Goal: Find specific page/section: Find specific page/section

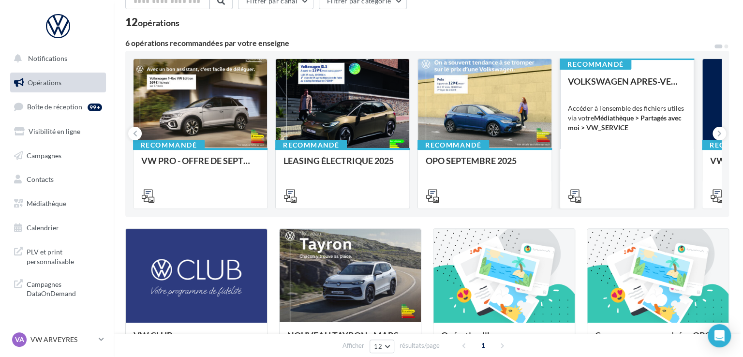
scroll to position [48, 0]
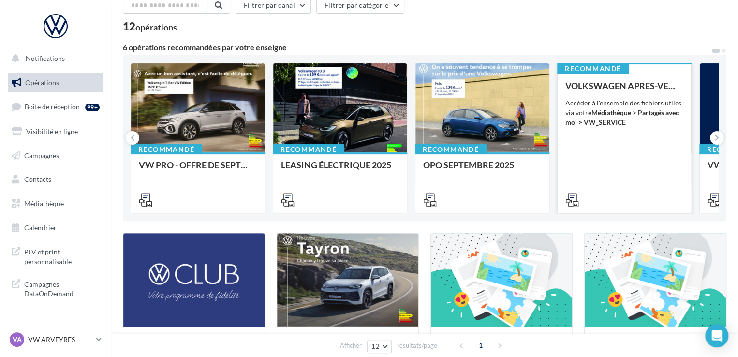
click at [661, 119] on div "Accéder à l'ensemble des fichiers utiles via votre Médiathèque > Partagés avec …" at bounding box center [624, 112] width 118 height 29
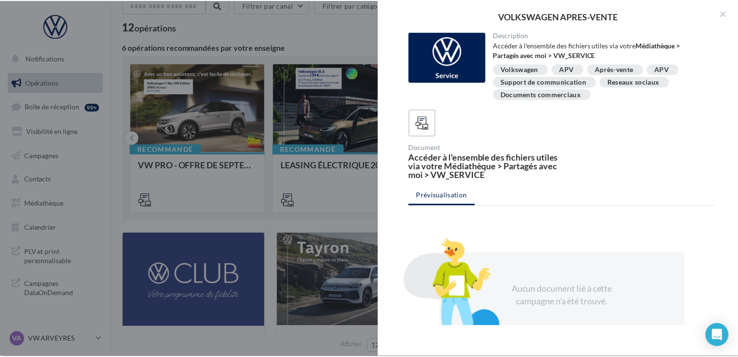
scroll to position [0, 0]
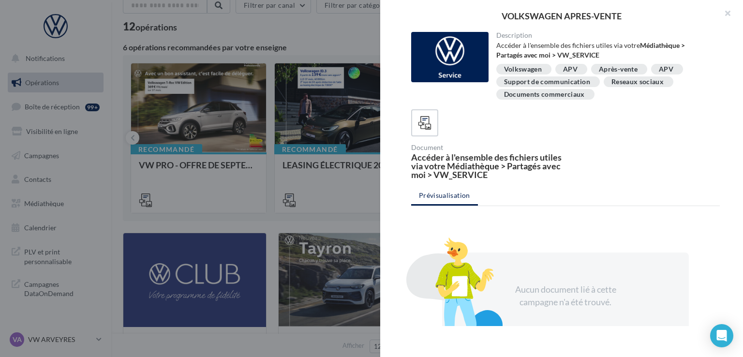
click at [317, 120] on div at bounding box center [371, 178] width 743 height 357
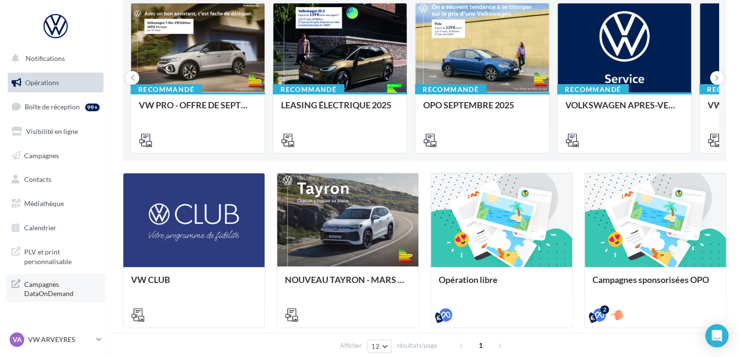
scroll to position [193, 0]
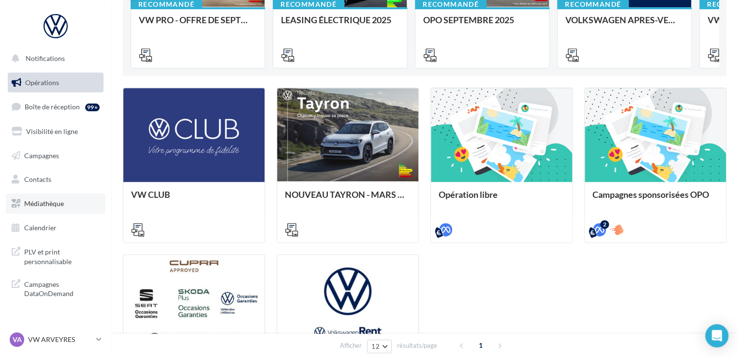
click at [56, 206] on span "Médiathèque" at bounding box center [44, 203] width 40 height 8
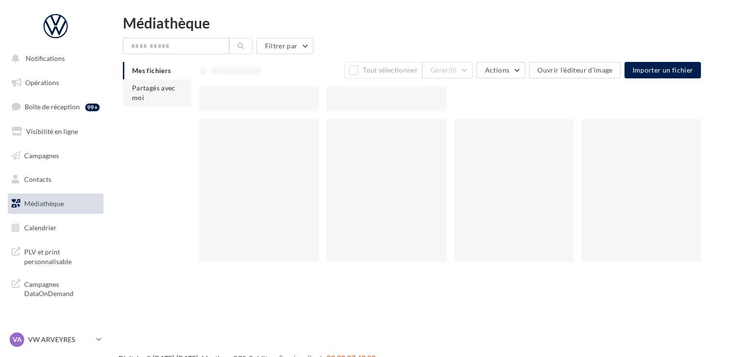
click at [148, 94] on li "Partagés avec moi" at bounding box center [157, 92] width 69 height 27
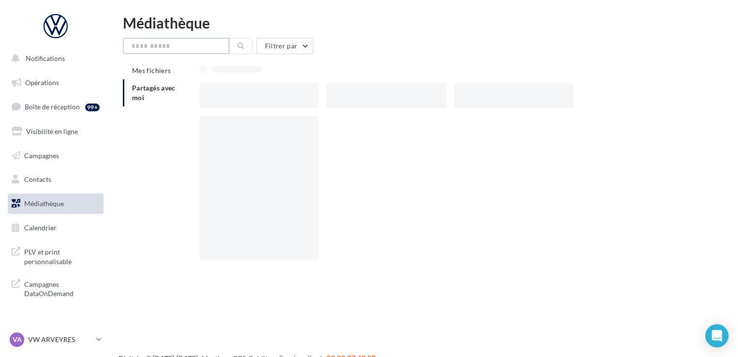
click at [176, 47] on input "text" at bounding box center [176, 46] width 106 height 16
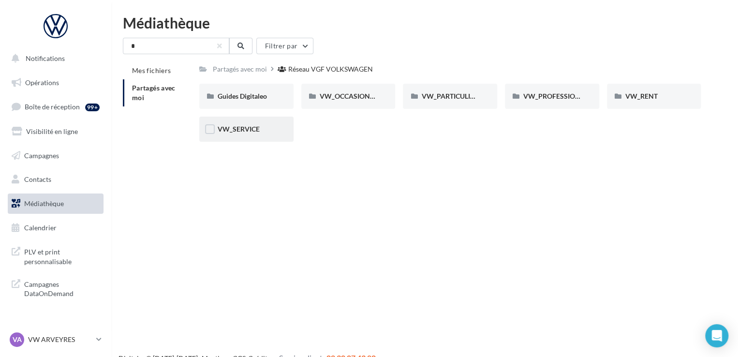
click at [248, 138] on div "VW_SERVICE" at bounding box center [246, 129] width 94 height 25
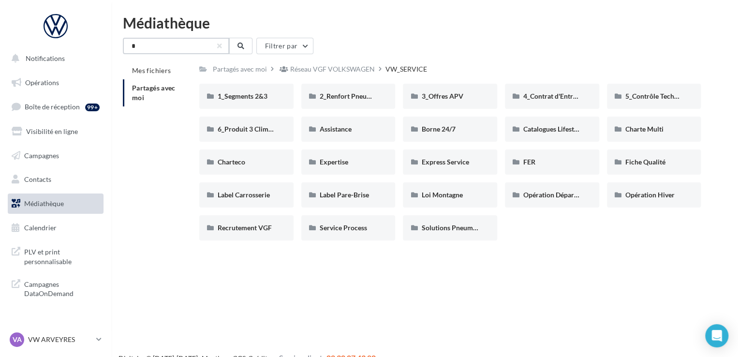
click at [184, 46] on input "*" at bounding box center [176, 46] width 106 height 16
click at [434, 89] on div "3_Offres APV" at bounding box center [450, 96] width 94 height 25
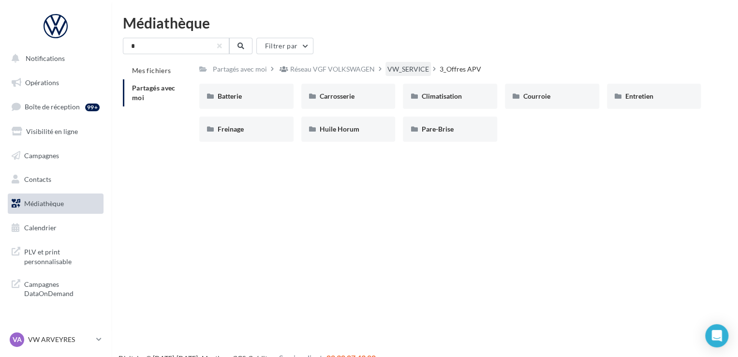
click at [399, 67] on div "VW_SERVICE" at bounding box center [408, 69] width 42 height 10
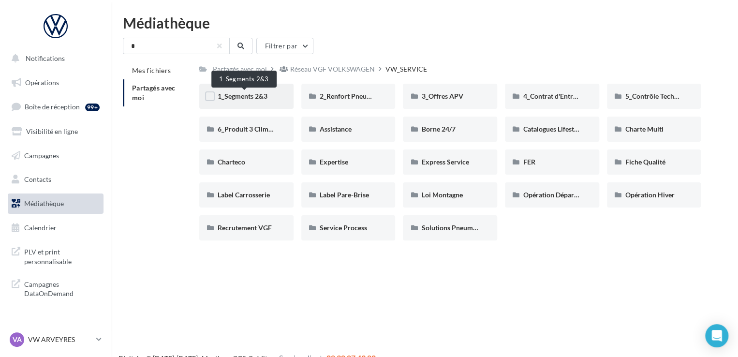
click at [248, 99] on span "1_Segments 2&3" at bounding box center [243, 96] width 50 height 8
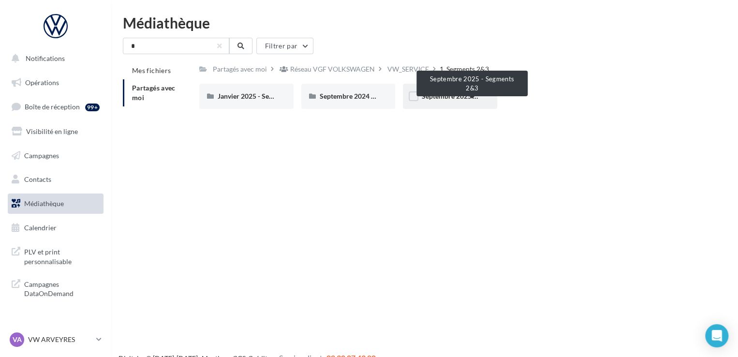
click at [430, 94] on span "Septembre 2025 - Segments 2&3" at bounding box center [470, 96] width 98 height 8
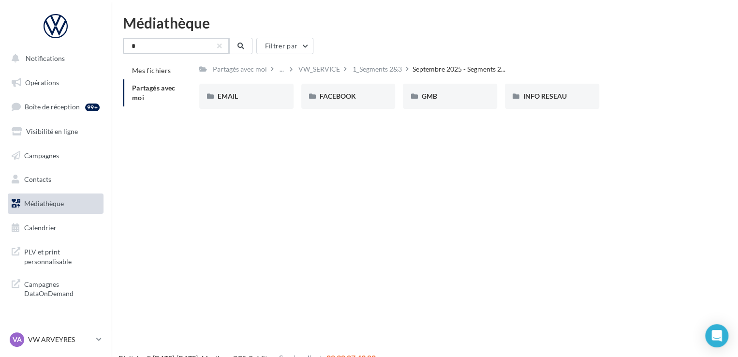
click at [188, 51] on input "*" at bounding box center [176, 46] width 106 height 16
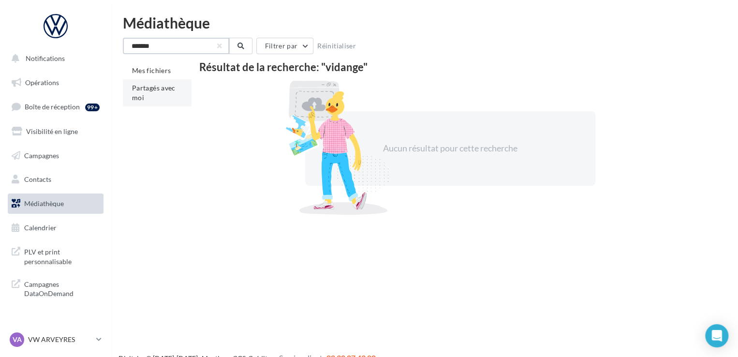
type input "*******"
click at [157, 88] on span "Partagés avec moi" at bounding box center [154, 93] width 44 height 18
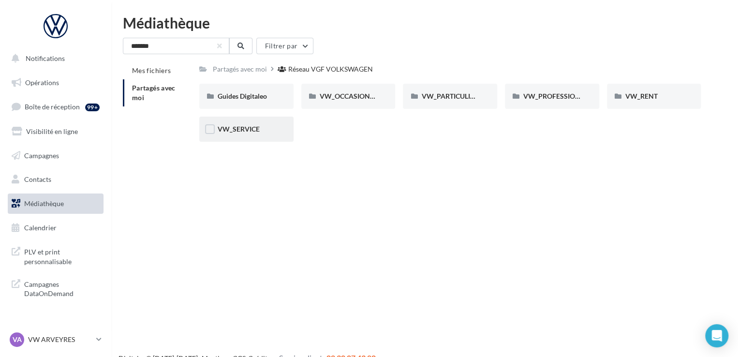
click at [260, 134] on div "VW_SERVICE" at bounding box center [246, 129] width 94 height 25
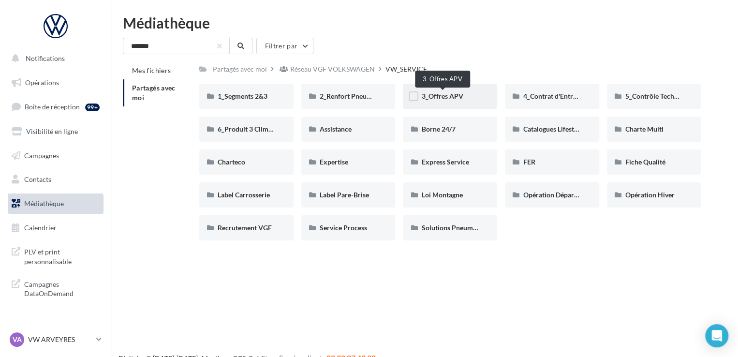
click at [439, 94] on span "3_Offres APV" at bounding box center [442, 96] width 42 height 8
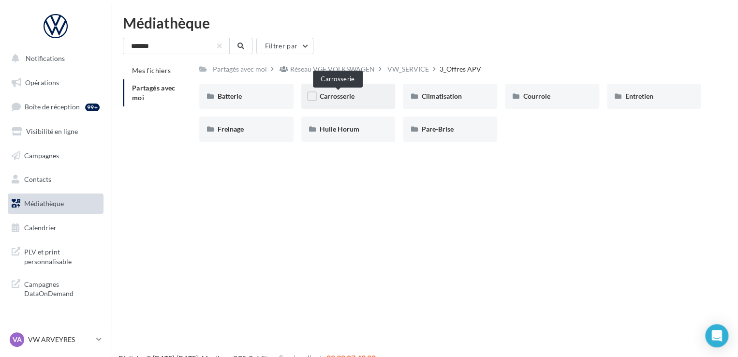
click at [347, 99] on span "Carrosserie" at bounding box center [337, 96] width 35 height 8
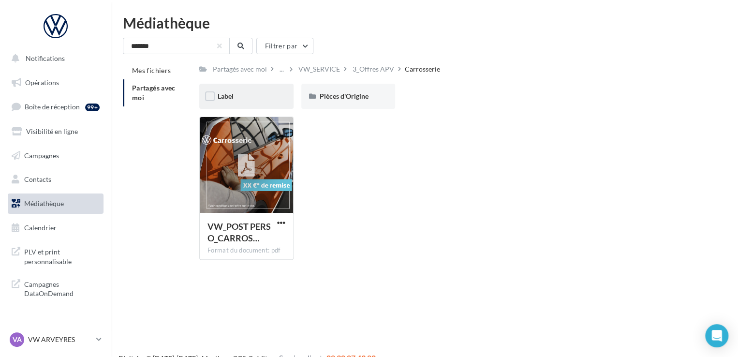
click at [274, 99] on div "Label" at bounding box center [247, 96] width 58 height 10
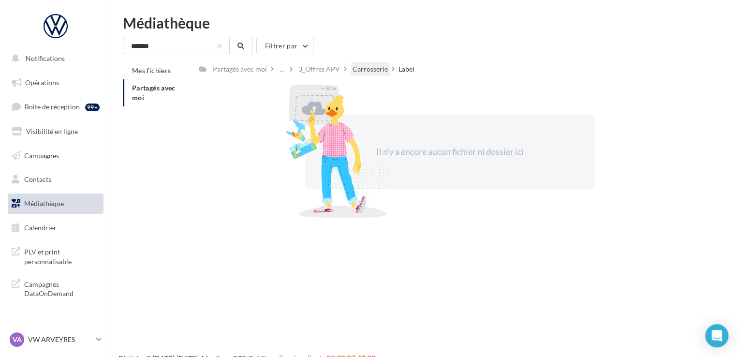
click at [372, 72] on div "Carrosserie" at bounding box center [369, 69] width 35 height 10
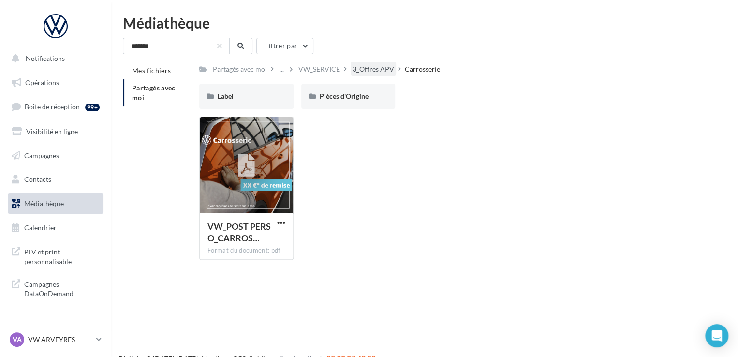
click at [365, 71] on div "3_Offres APV" at bounding box center [373, 69] width 42 height 10
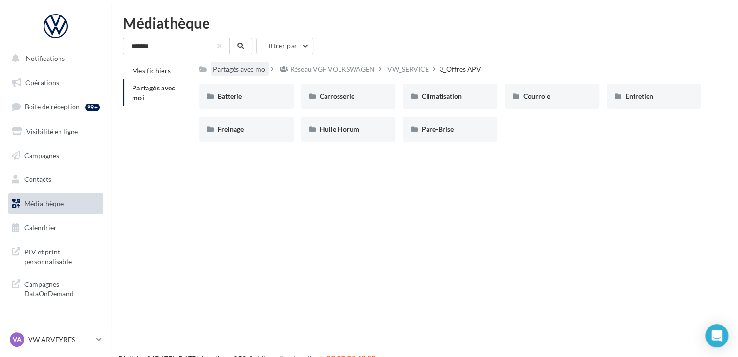
click at [247, 70] on div "Partagés avec moi" at bounding box center [240, 69] width 54 height 10
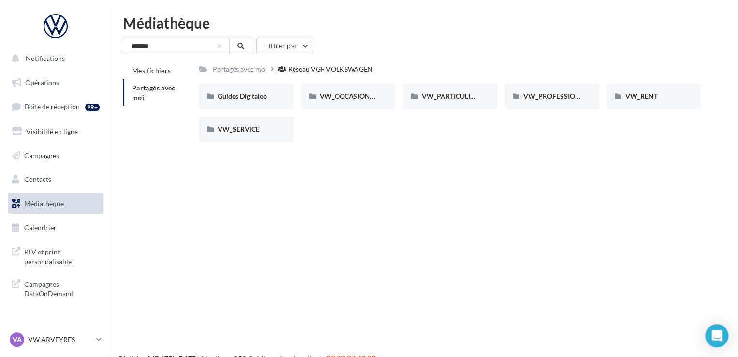
click at [64, 205] on link "Médiathèque" at bounding box center [56, 203] width 100 height 20
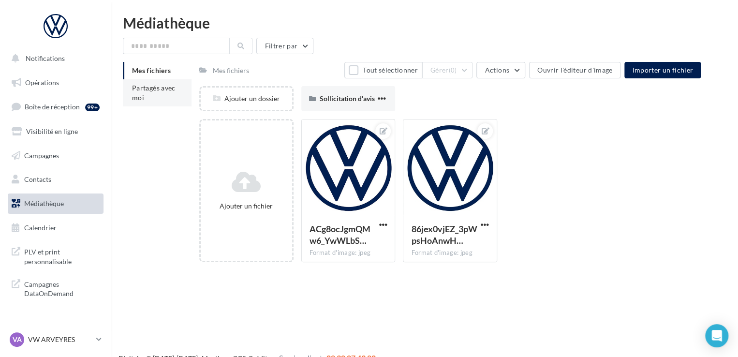
click at [148, 92] on li "Partagés avec moi" at bounding box center [157, 92] width 69 height 27
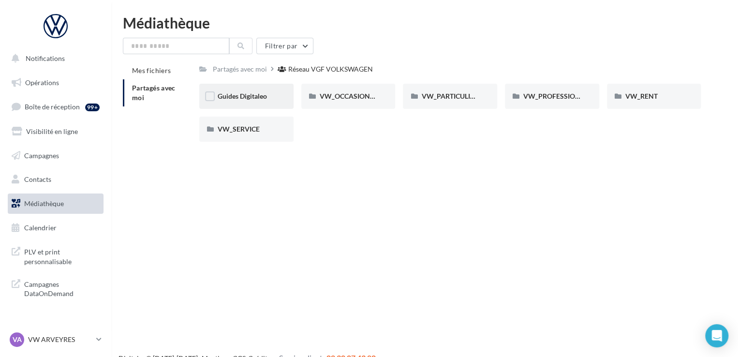
click at [263, 97] on span "Guides Digitaleo" at bounding box center [242, 96] width 49 height 8
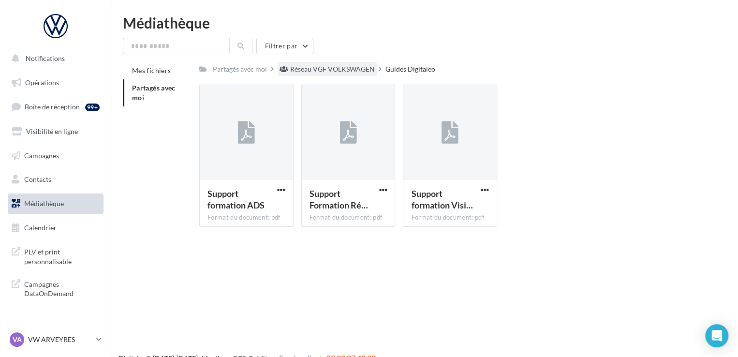
click at [343, 67] on div "Réseau VGF VOLKSWAGEN" at bounding box center [332, 69] width 85 height 10
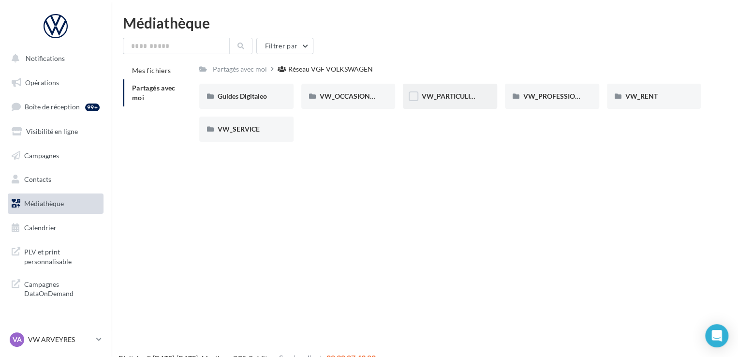
click at [439, 101] on div "VW_PARTICULIERS" at bounding box center [450, 96] width 94 height 25
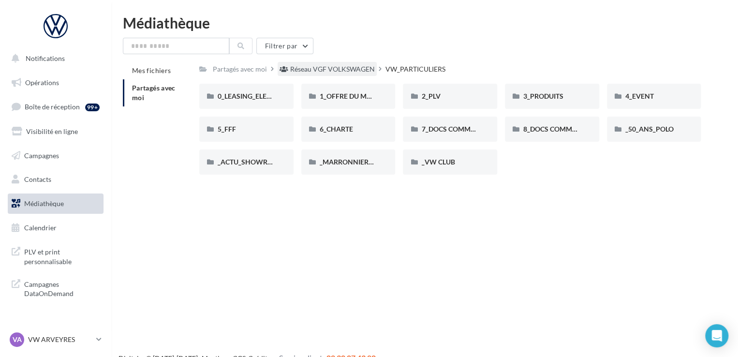
click at [342, 67] on div "Réseau VGF VOLKSWAGEN" at bounding box center [332, 69] width 85 height 10
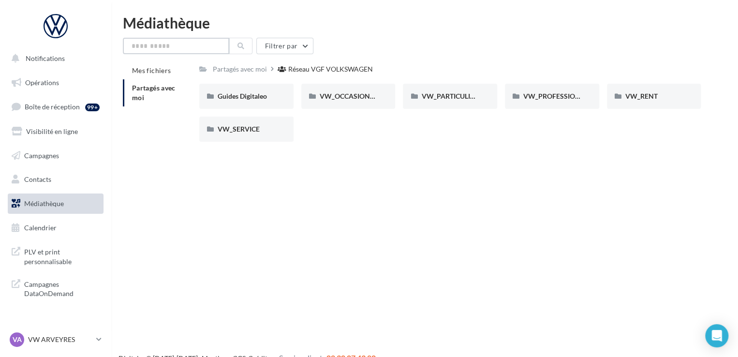
click at [182, 39] on input "text" at bounding box center [176, 46] width 106 height 16
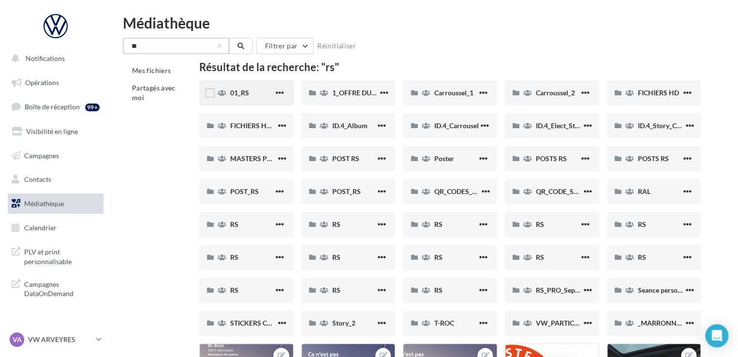
type input "**"
click at [257, 89] on div "01_RS" at bounding box center [252, 93] width 44 height 10
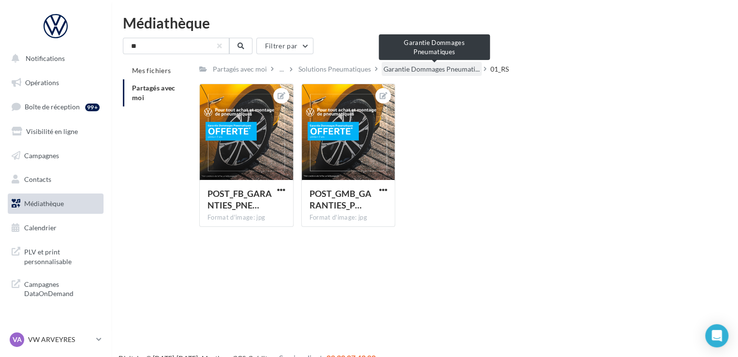
click at [432, 70] on span "Garantie Dommages Pneumati..." at bounding box center [431, 69] width 96 height 10
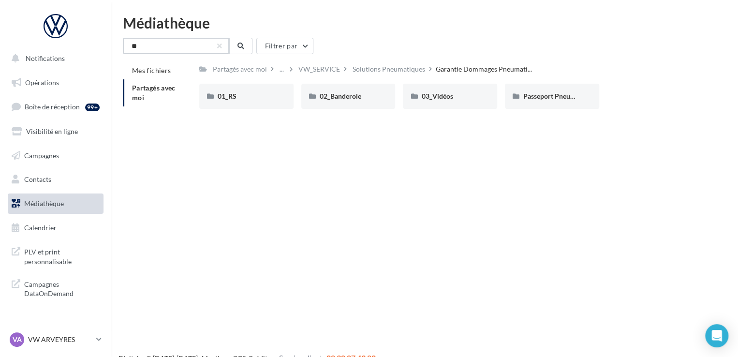
click at [190, 48] on input "**" at bounding box center [176, 46] width 106 height 16
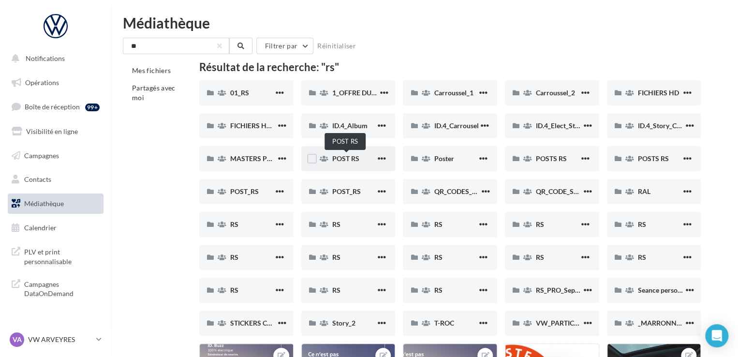
click at [342, 158] on span "POST RS" at bounding box center [345, 158] width 27 height 8
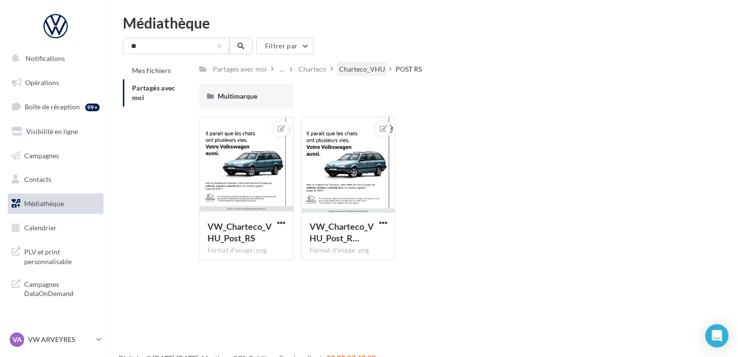
click at [349, 66] on div "Charteco_VHU" at bounding box center [362, 69] width 46 height 10
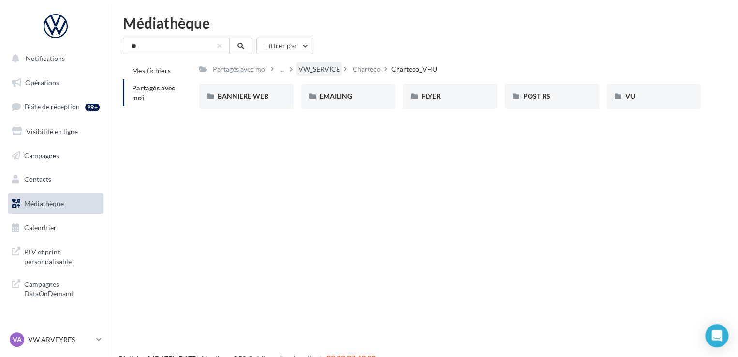
click at [323, 68] on div "VW_SERVICE" at bounding box center [319, 69] width 42 height 10
